Goal: Navigation & Orientation: Find specific page/section

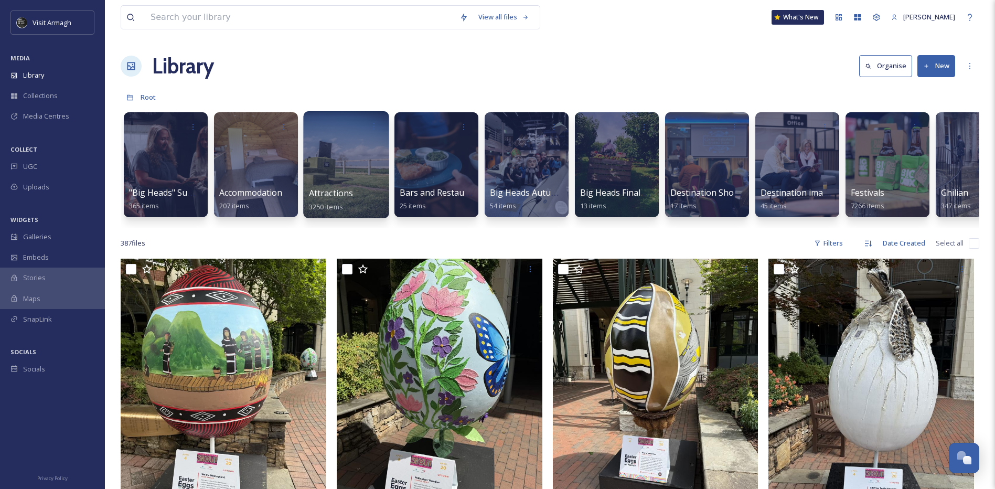
click at [323, 202] on span "3250 items" at bounding box center [326, 205] width 34 height 9
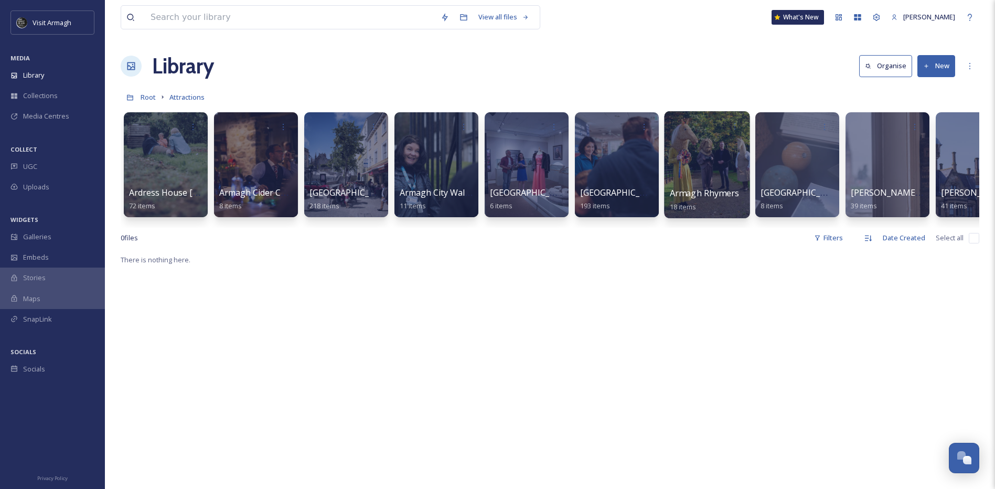
click at [710, 173] on div at bounding box center [706, 164] width 85 height 107
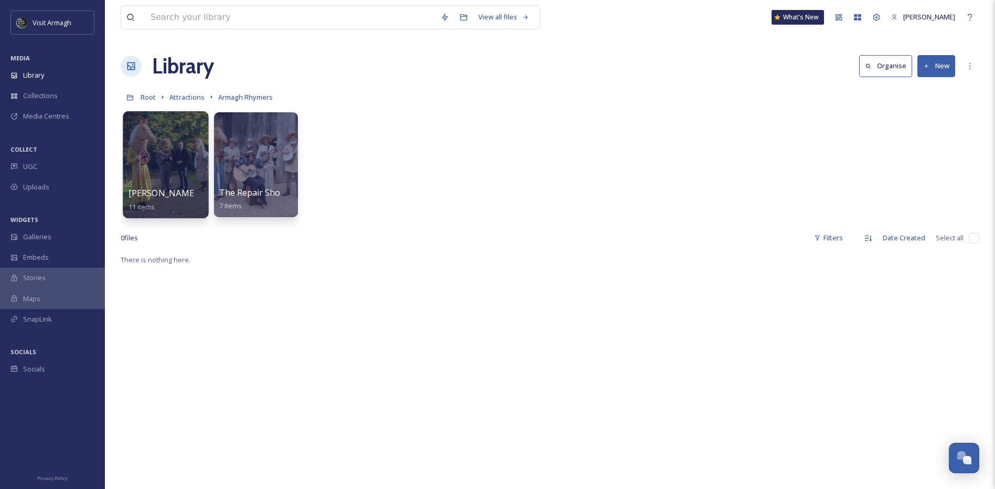
click at [180, 181] on div at bounding box center [165, 164] width 85 height 107
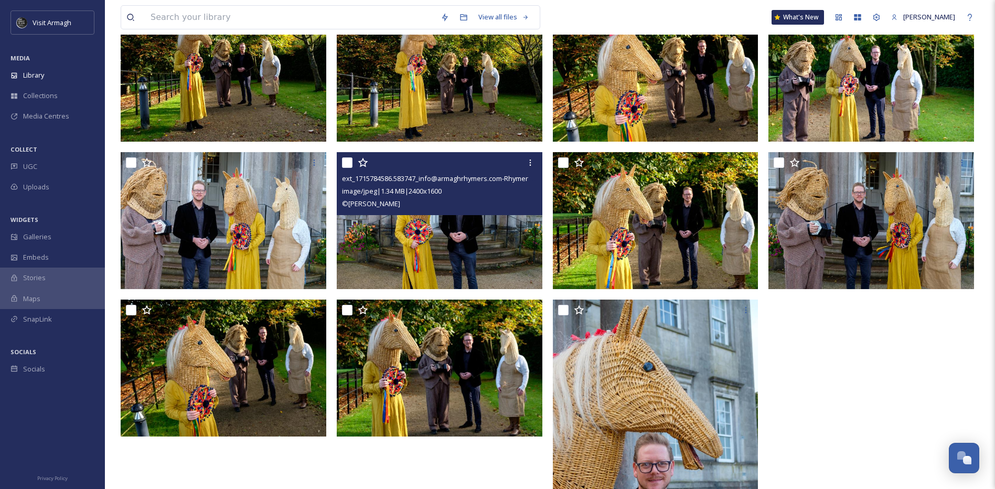
scroll to position [210, 0]
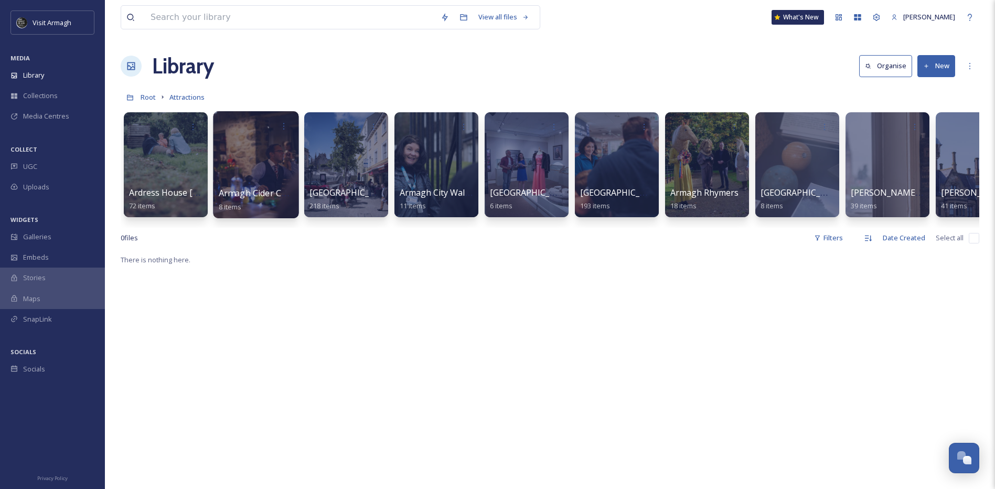
click at [264, 159] on div at bounding box center [255, 164] width 85 height 107
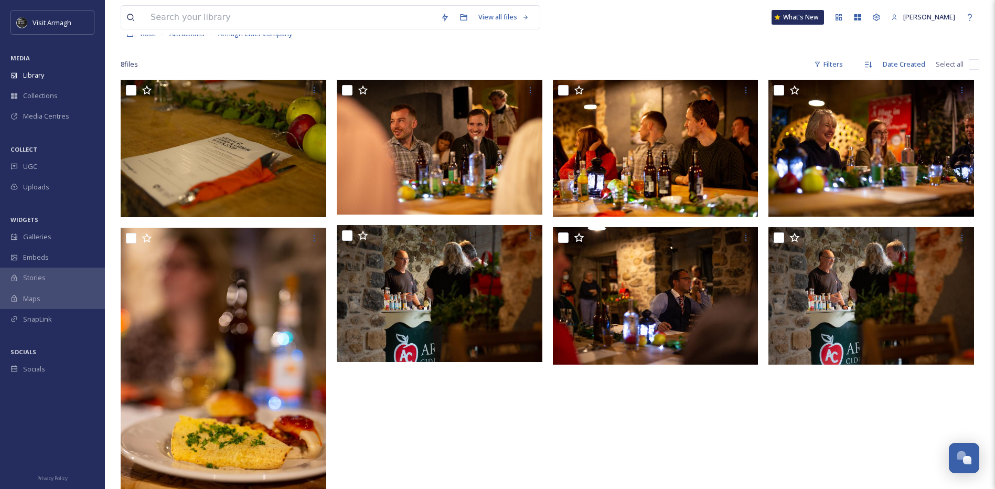
scroll to position [38, 0]
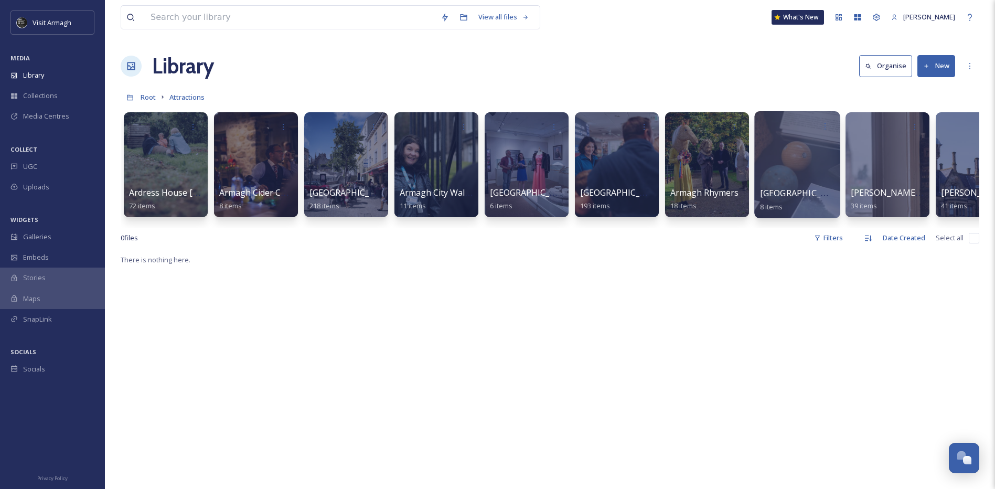
click at [799, 177] on div at bounding box center [796, 164] width 85 height 107
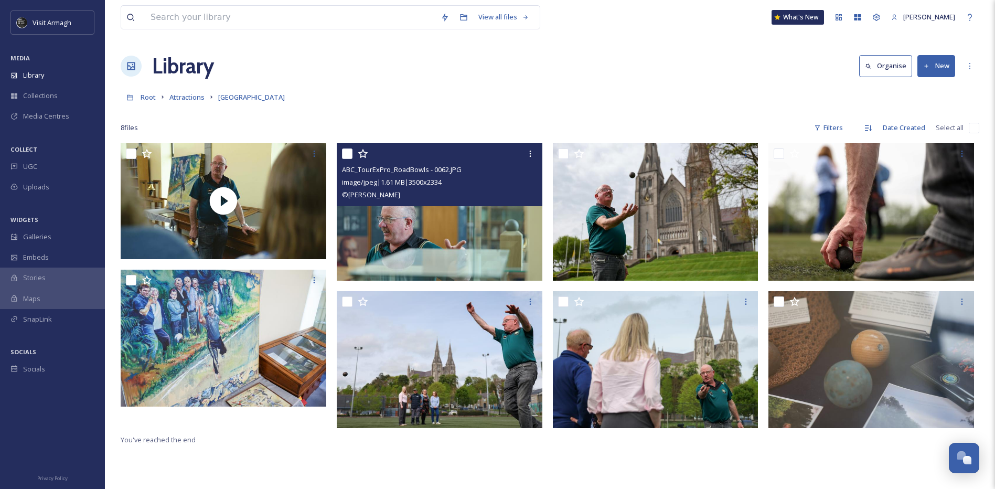
scroll to position [52, 0]
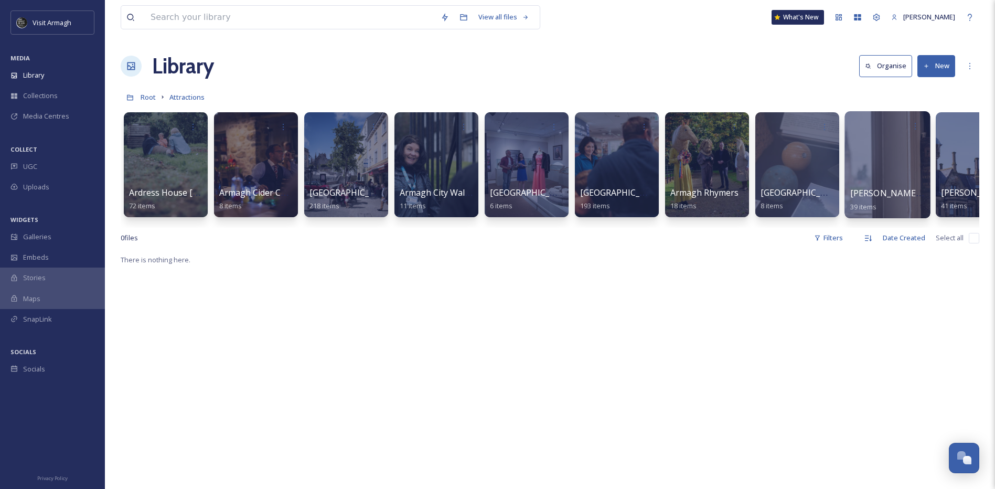
click at [886, 184] on div at bounding box center [886, 164] width 85 height 107
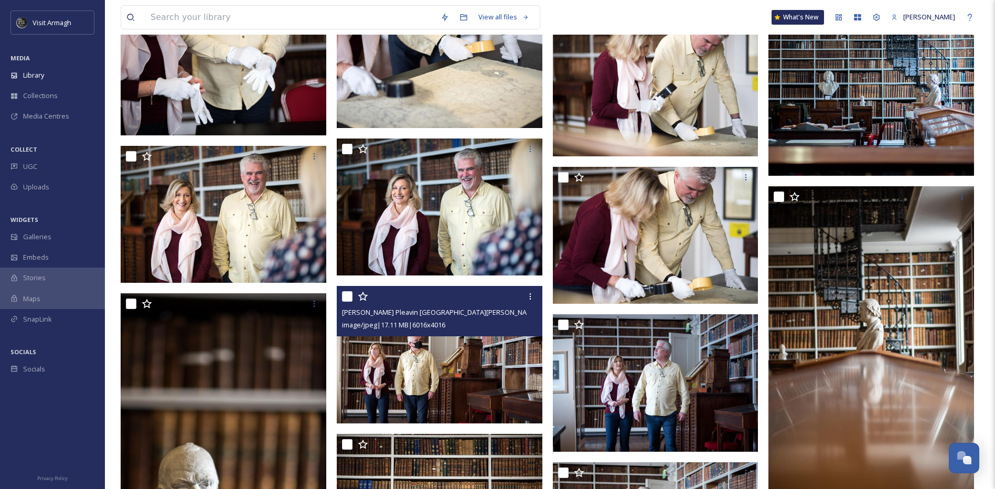
scroll to position [891, 0]
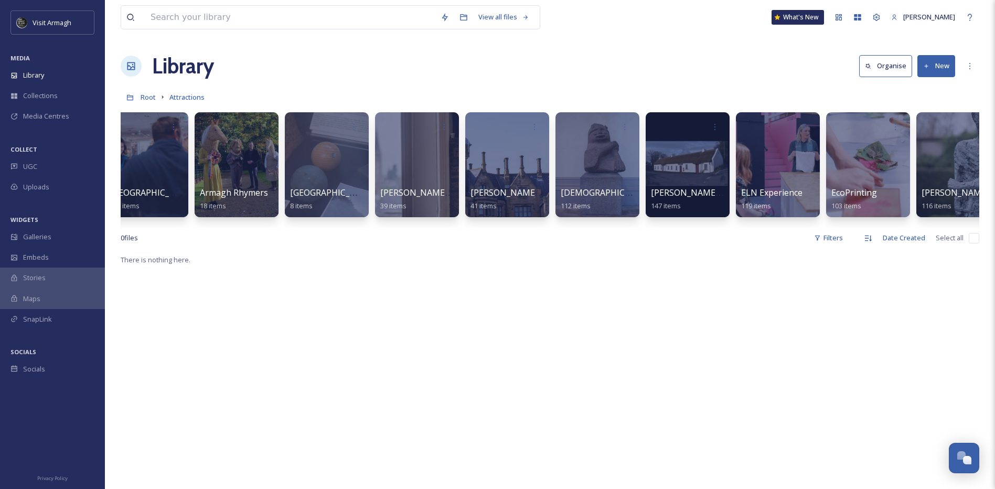
scroll to position [0, 473]
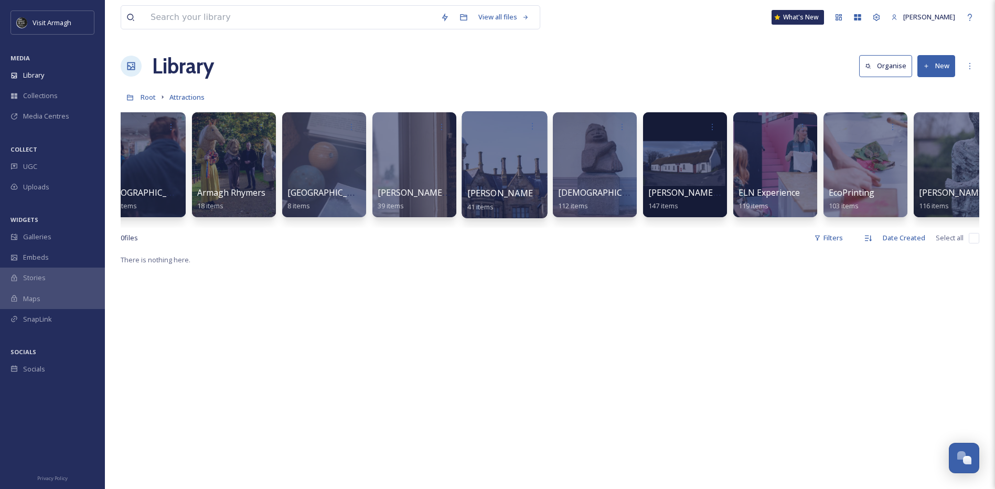
click at [499, 169] on div at bounding box center [503, 164] width 85 height 107
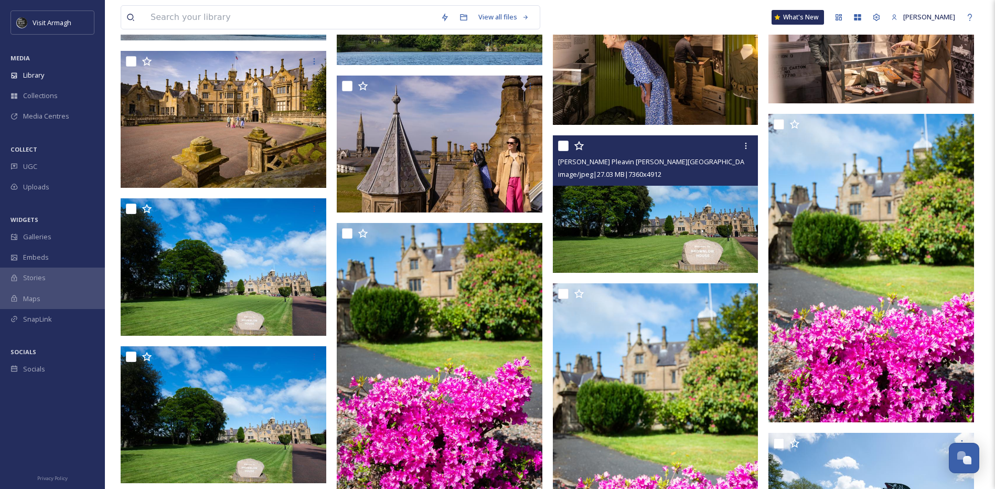
scroll to position [315, 0]
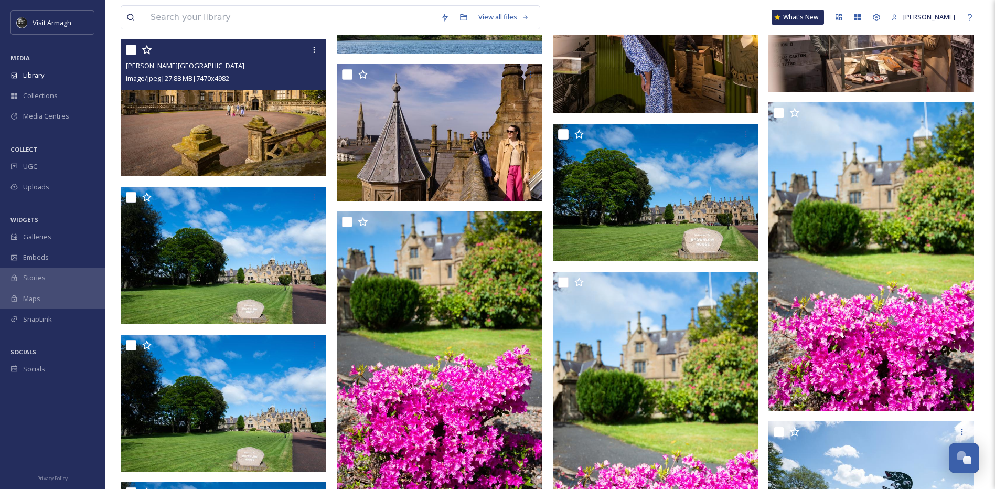
drag, startPoint x: 481, startPoint y: 134, endPoint x: 286, endPoint y: 123, distance: 195.4
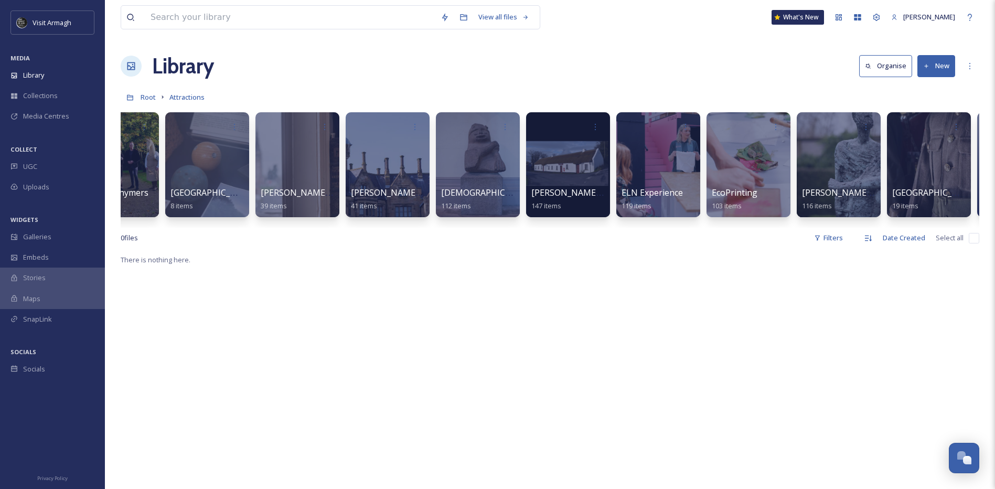
scroll to position [0, 592]
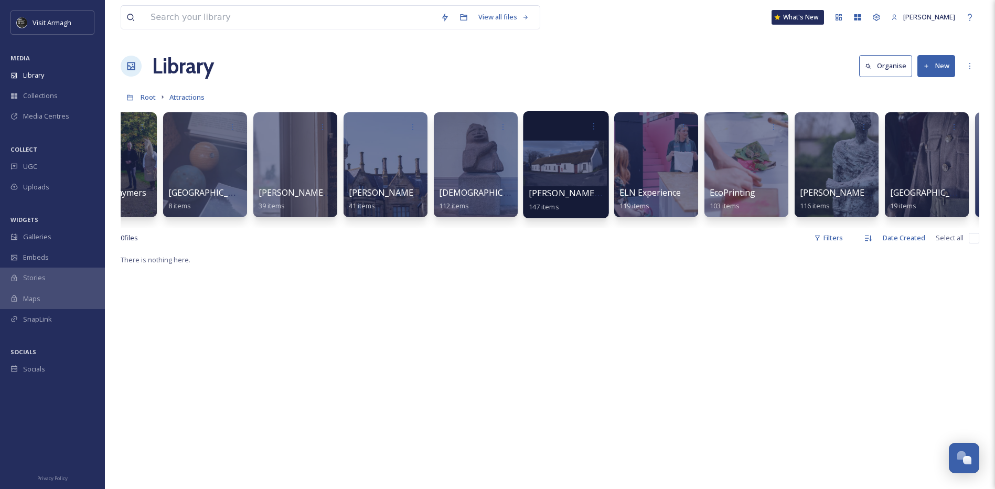
click at [552, 170] on div at bounding box center [565, 164] width 85 height 107
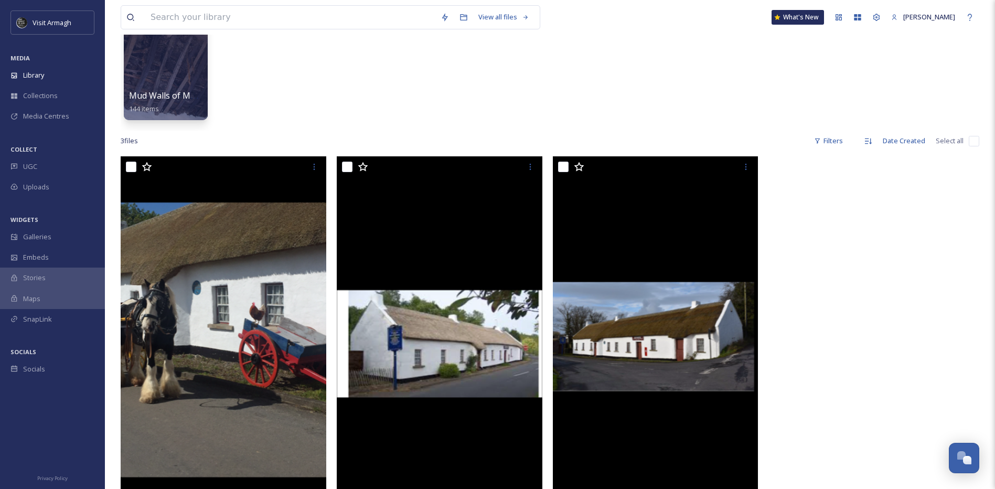
scroll to position [105, 0]
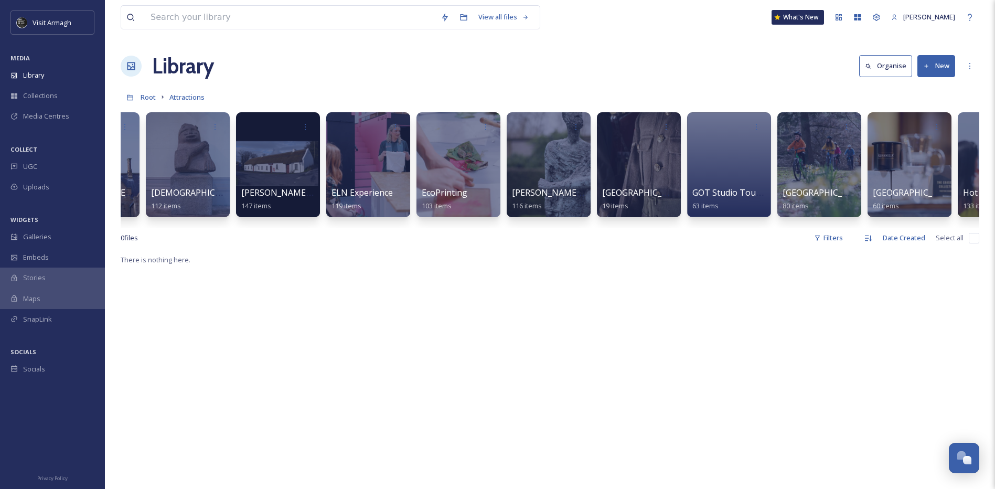
scroll to position [0, 899]
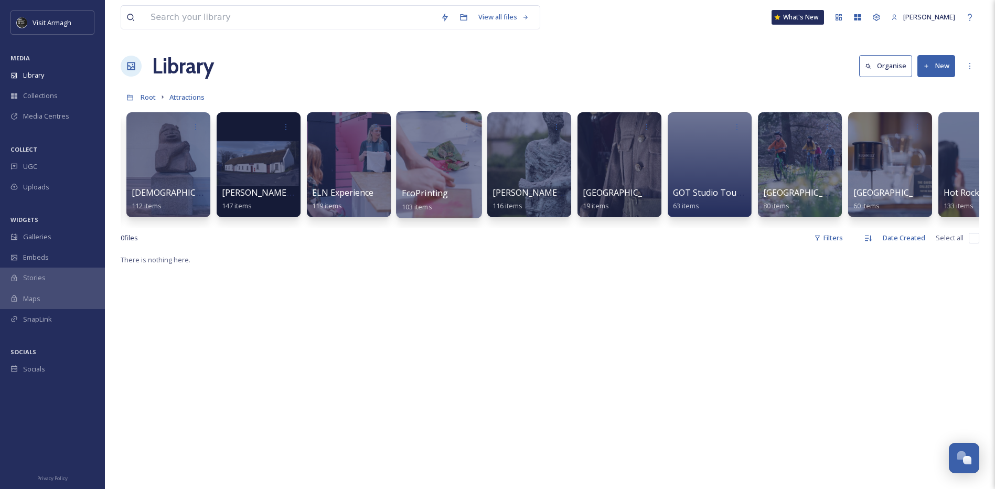
click at [414, 162] on div at bounding box center [438, 164] width 85 height 107
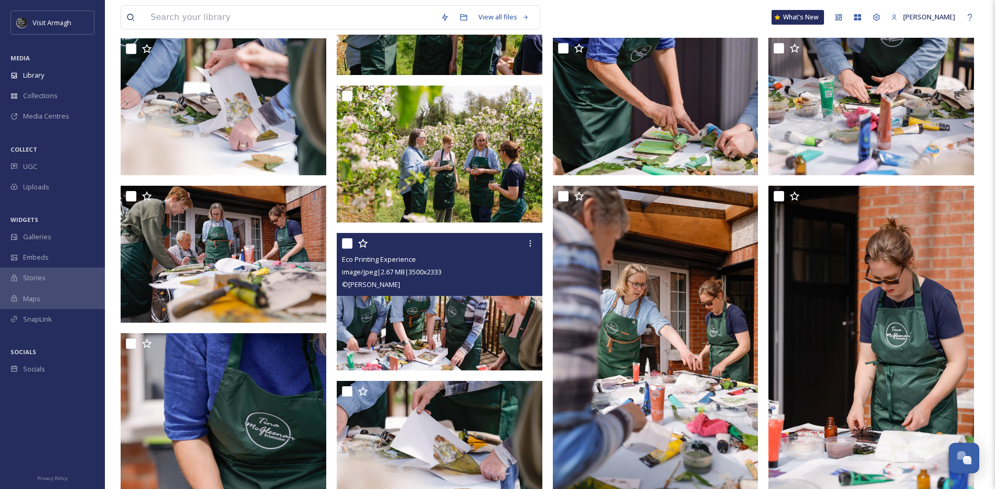
scroll to position [1258, 0]
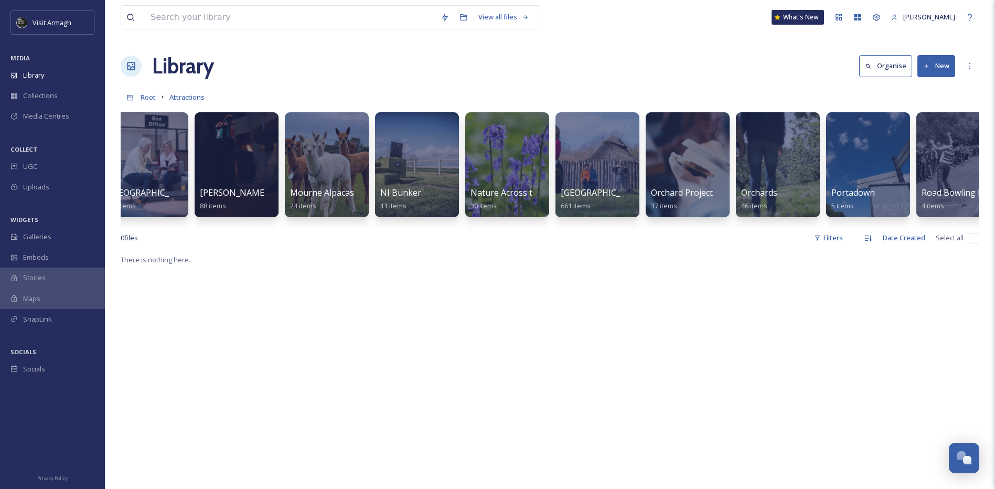
scroll to position [0, 1923]
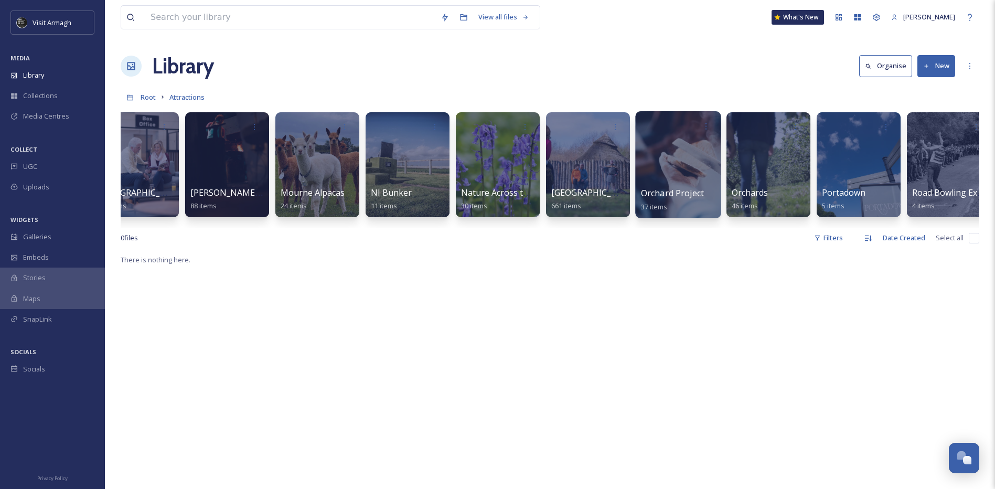
click at [679, 168] on div at bounding box center [677, 164] width 85 height 107
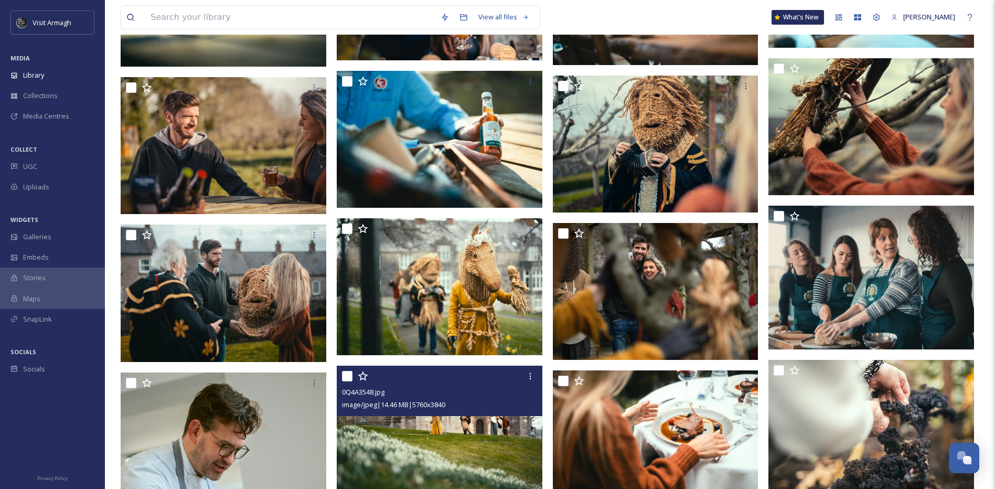
scroll to position [787, 0]
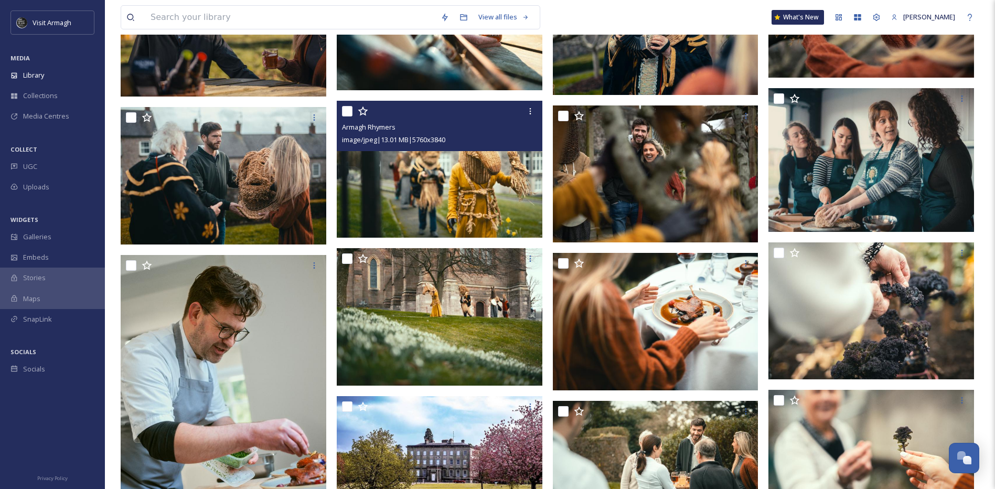
drag, startPoint x: 258, startPoint y: 195, endPoint x: 438, endPoint y: 153, distance: 185.2
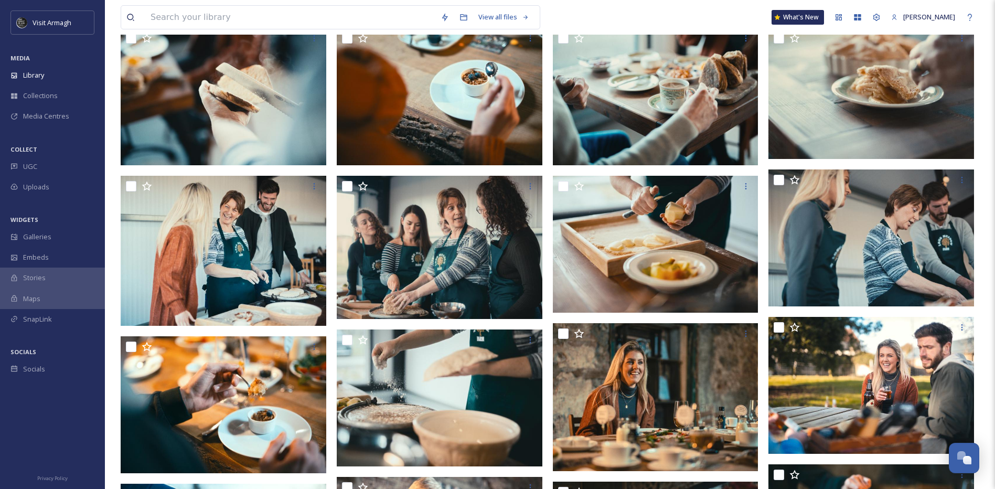
scroll to position [0, 0]
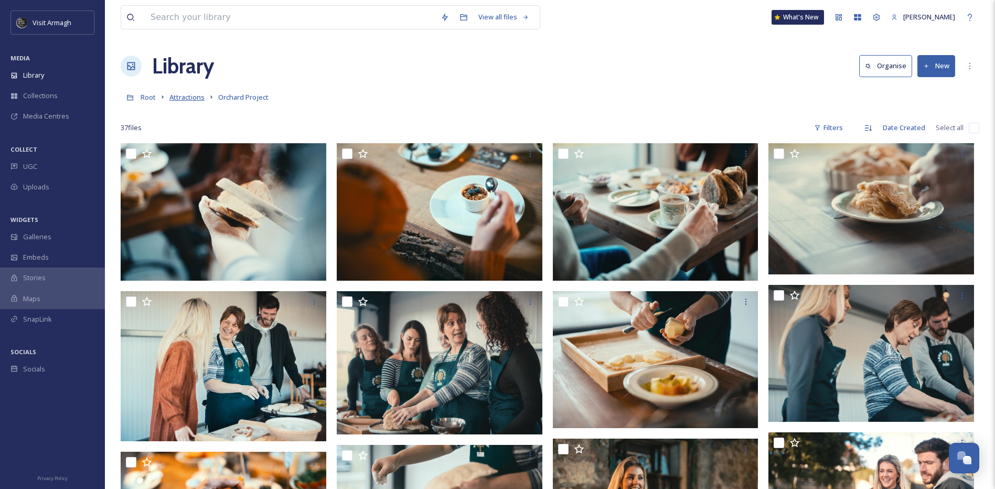
click at [193, 97] on span "Attractions" at bounding box center [186, 96] width 35 height 9
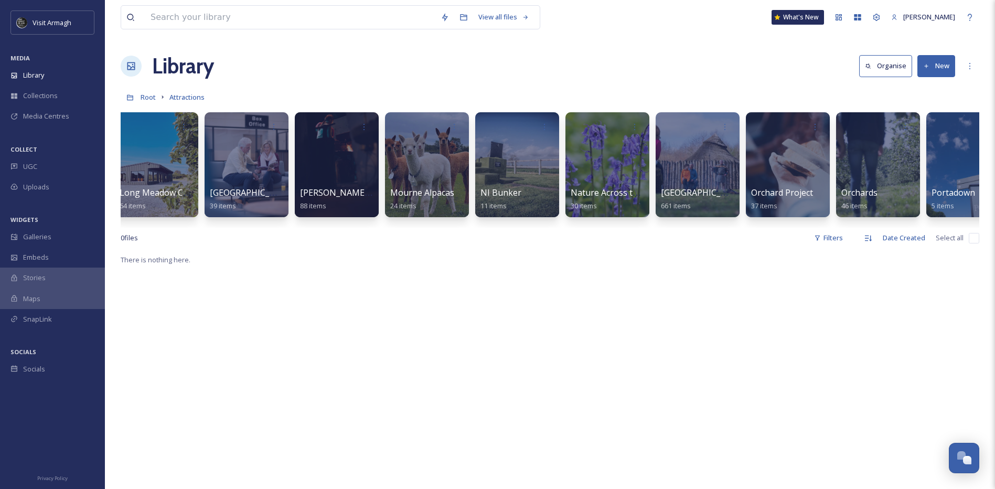
scroll to position [0, 1850]
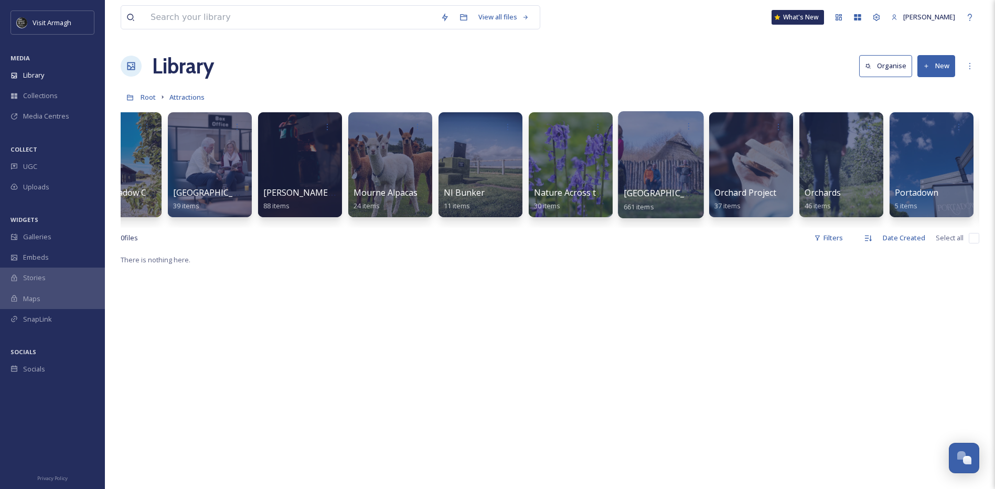
click at [671, 188] on span "[GEOGRAPHIC_DATA] and [GEOGRAPHIC_DATA]" at bounding box center [718, 193] width 191 height 12
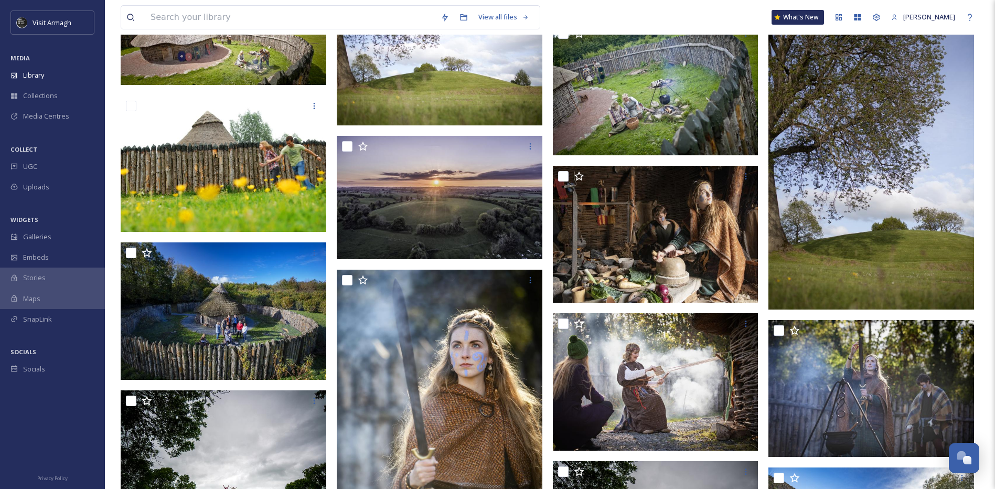
scroll to position [839, 0]
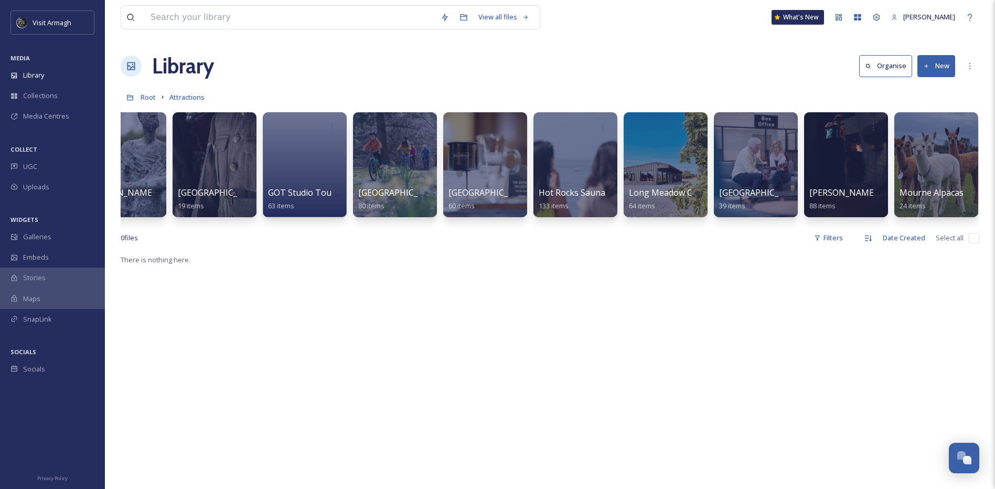
scroll to position [0, 1365]
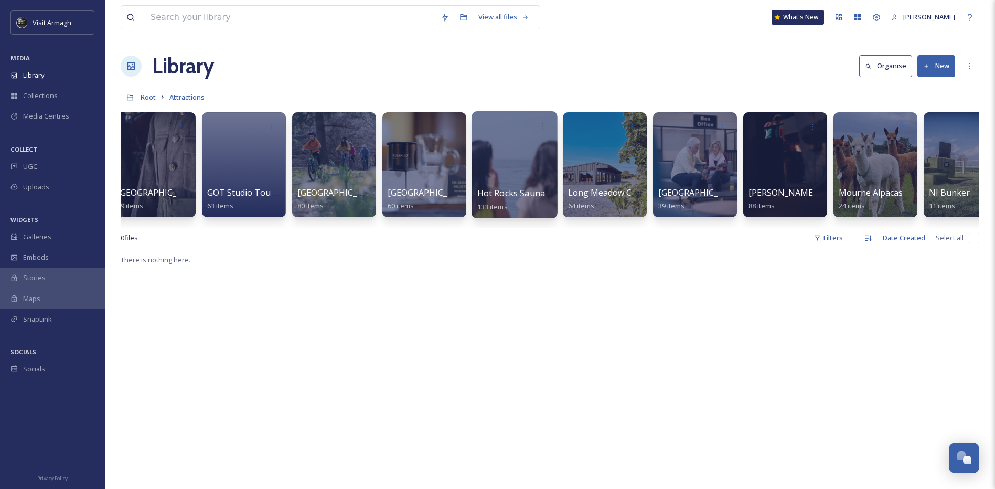
click at [520, 164] on div at bounding box center [513, 164] width 85 height 107
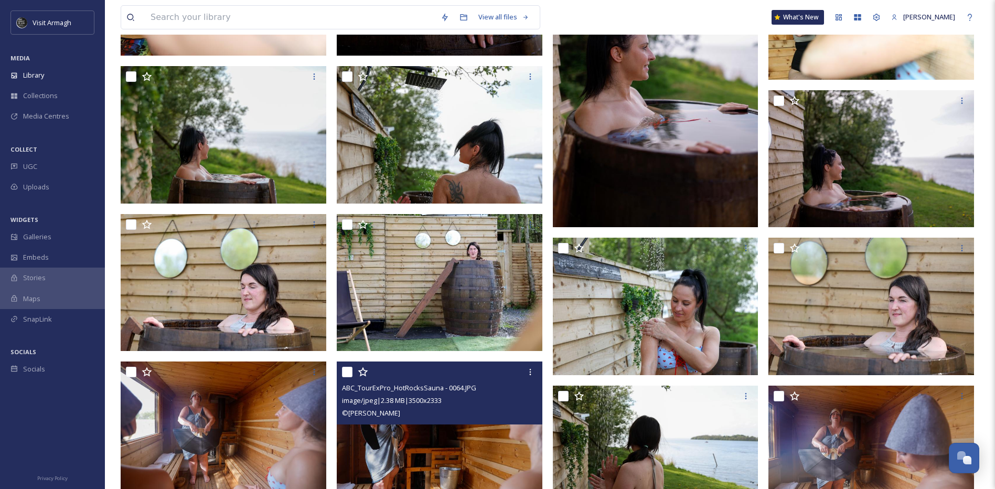
scroll to position [2265, 0]
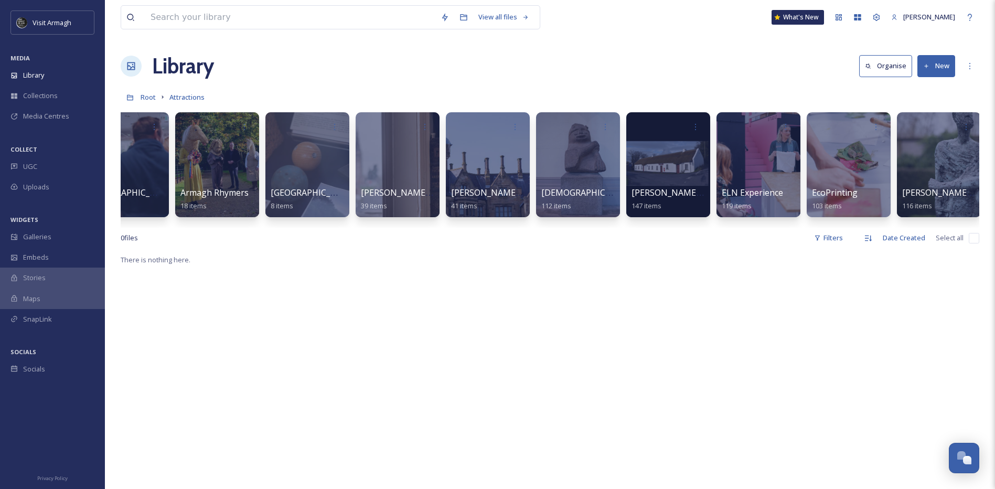
scroll to position [0, 495]
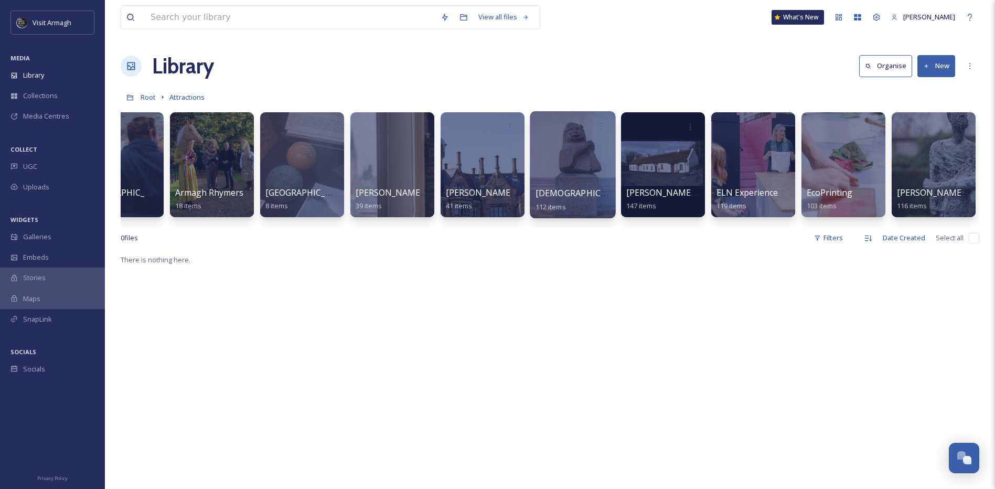
click at [588, 181] on div at bounding box center [572, 164] width 85 height 107
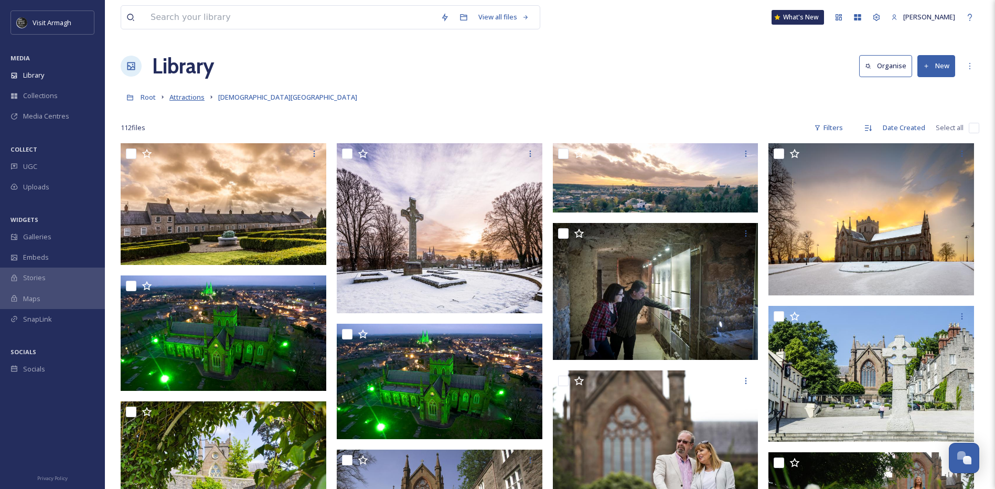
click at [197, 99] on span "Attractions" at bounding box center [186, 96] width 35 height 9
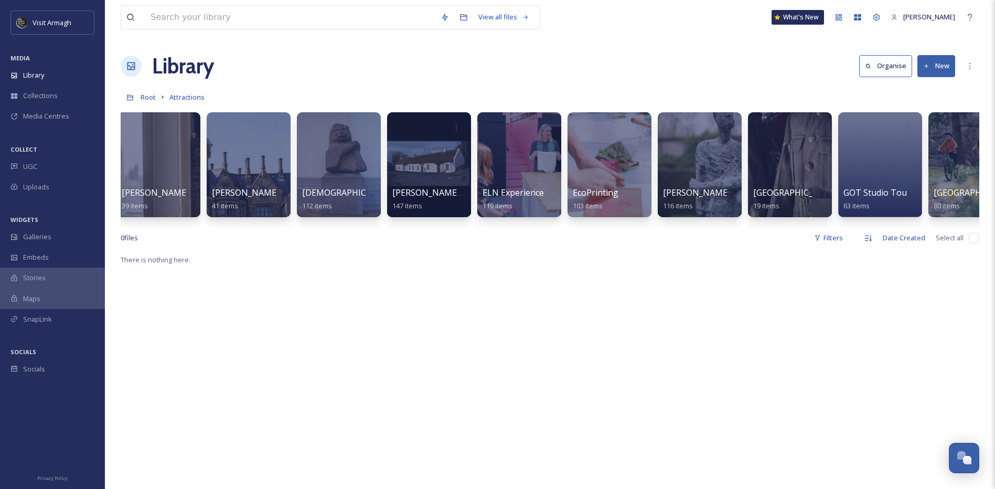
scroll to position [0, 685]
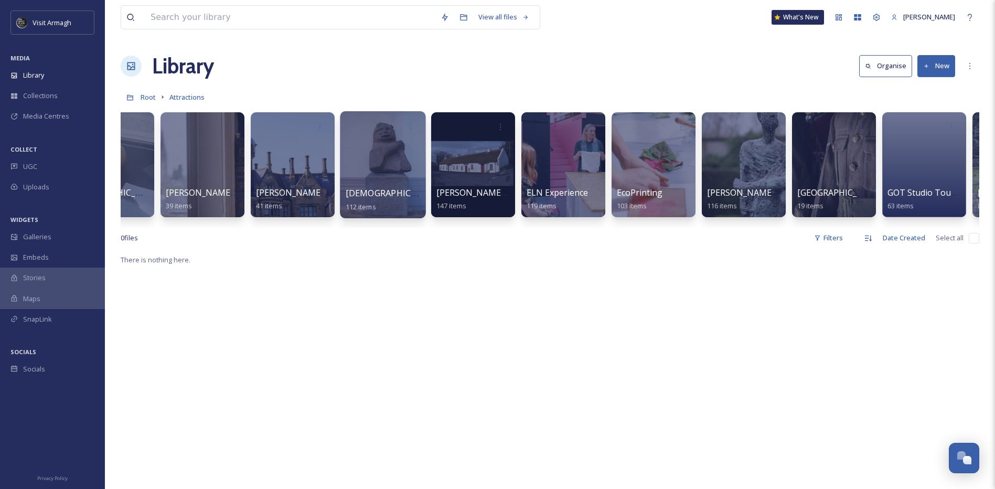
click at [379, 174] on div at bounding box center [382, 164] width 85 height 107
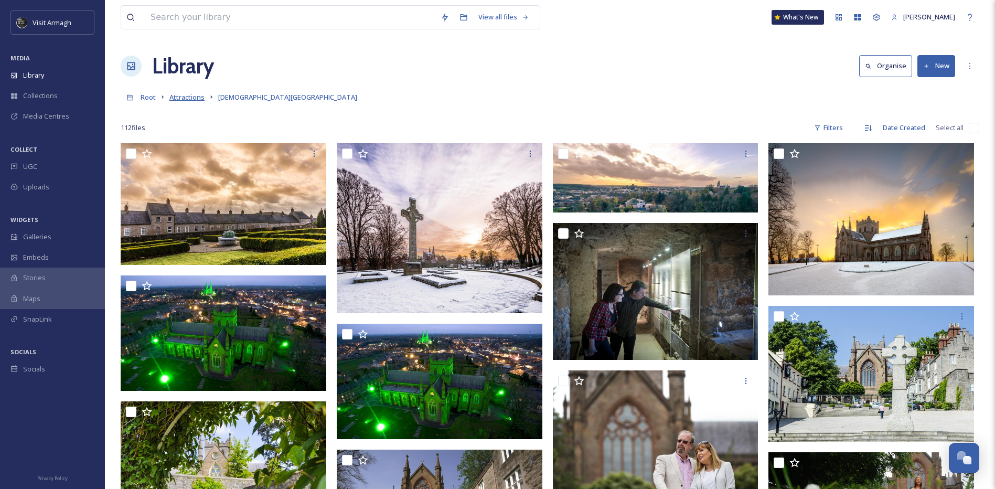
click at [181, 94] on span "Attractions" at bounding box center [186, 96] width 35 height 9
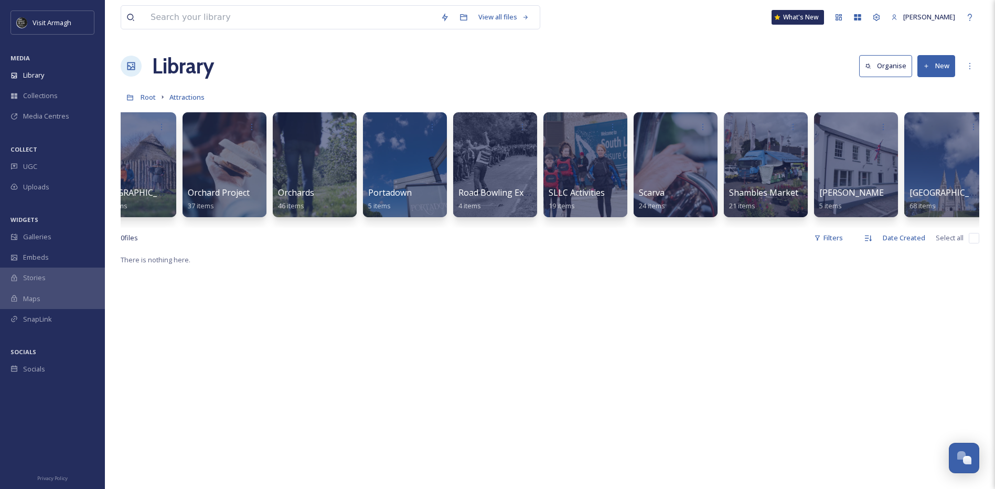
scroll to position [0, 2379]
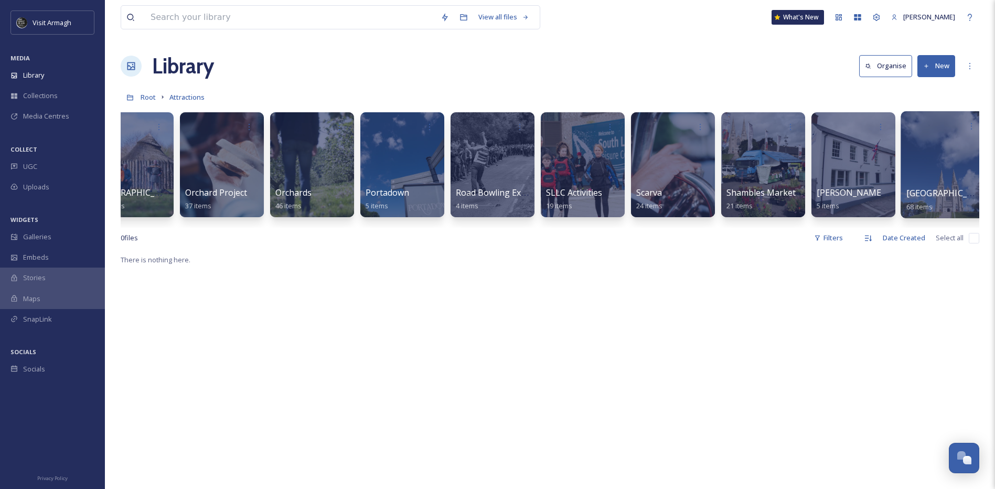
click at [920, 162] on div at bounding box center [942, 164] width 85 height 107
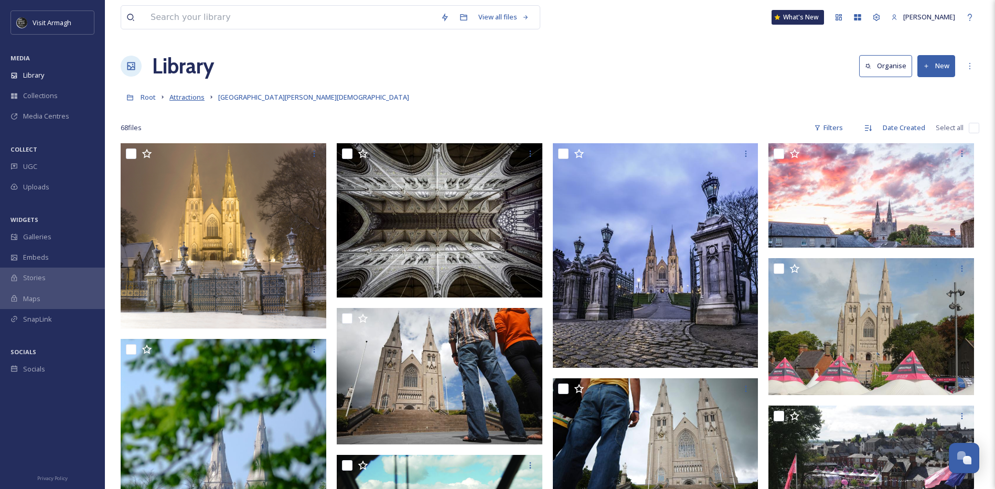
click at [183, 97] on span "Attractions" at bounding box center [186, 96] width 35 height 9
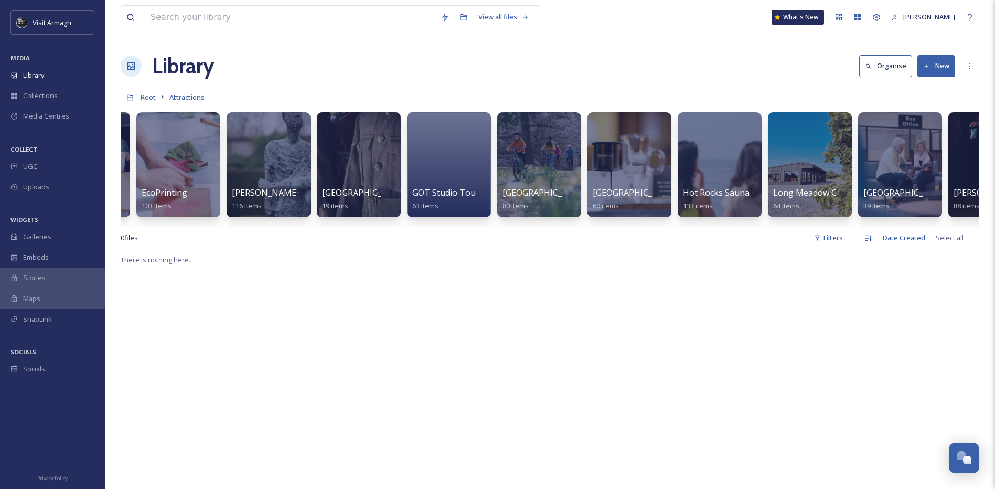
scroll to position [0, 1162]
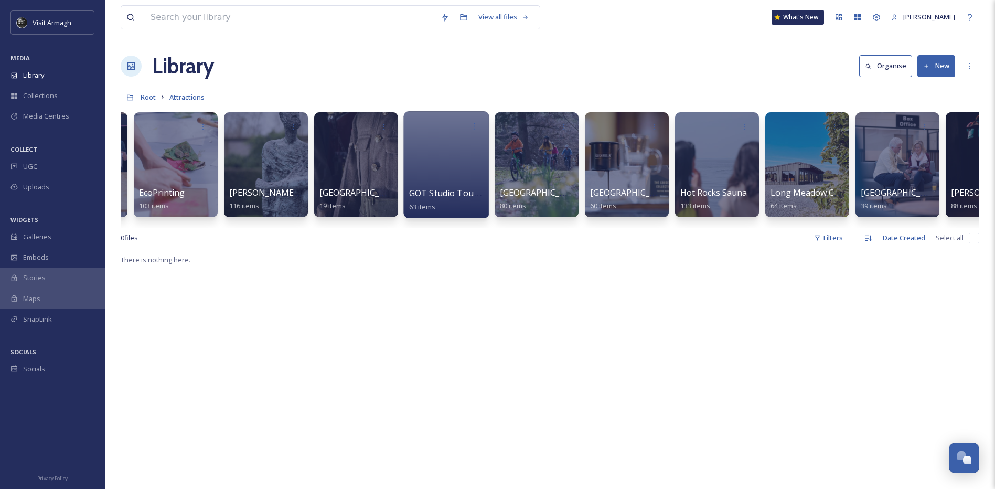
click at [451, 162] on div at bounding box center [445, 164] width 85 height 107
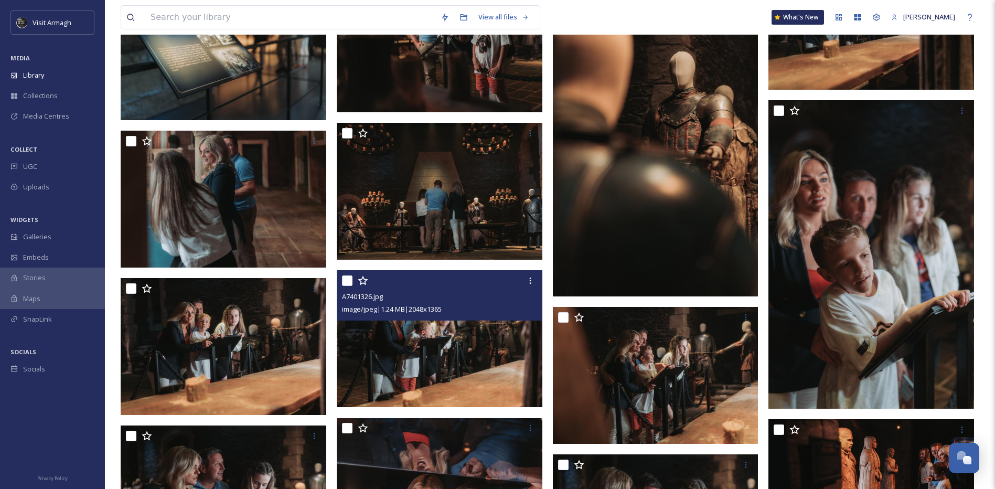
scroll to position [1206, 0]
